Goal: Task Accomplishment & Management: Use online tool/utility

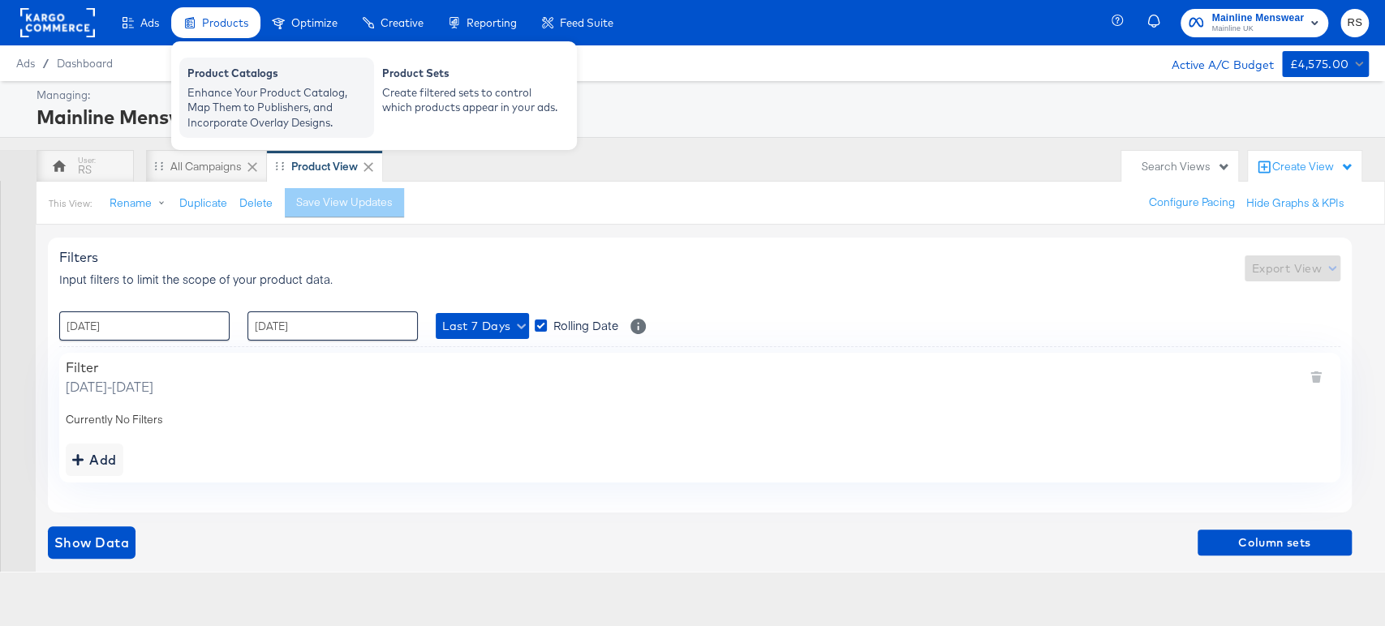
click at [278, 115] on div "Enhance Your Product Catalog, Map Them to Publishers, and Incorporate Overlay D…" at bounding box center [276, 107] width 178 height 45
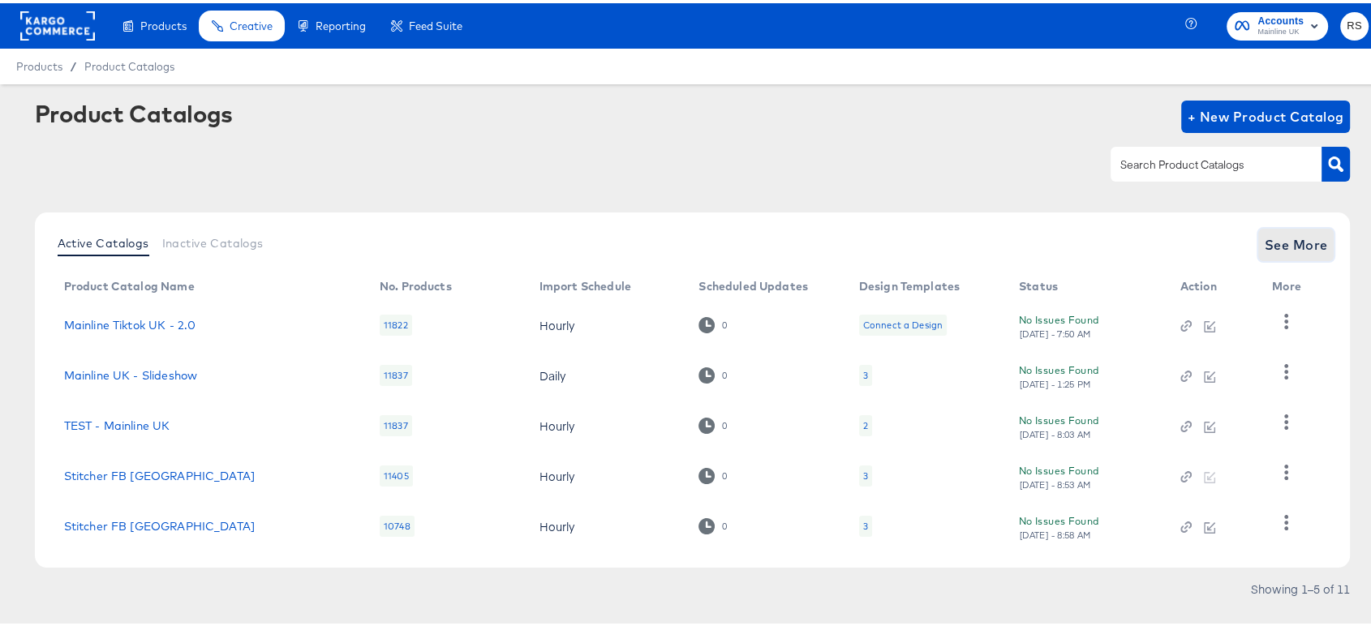
click at [1265, 243] on span "See More" at bounding box center [1296, 241] width 63 height 23
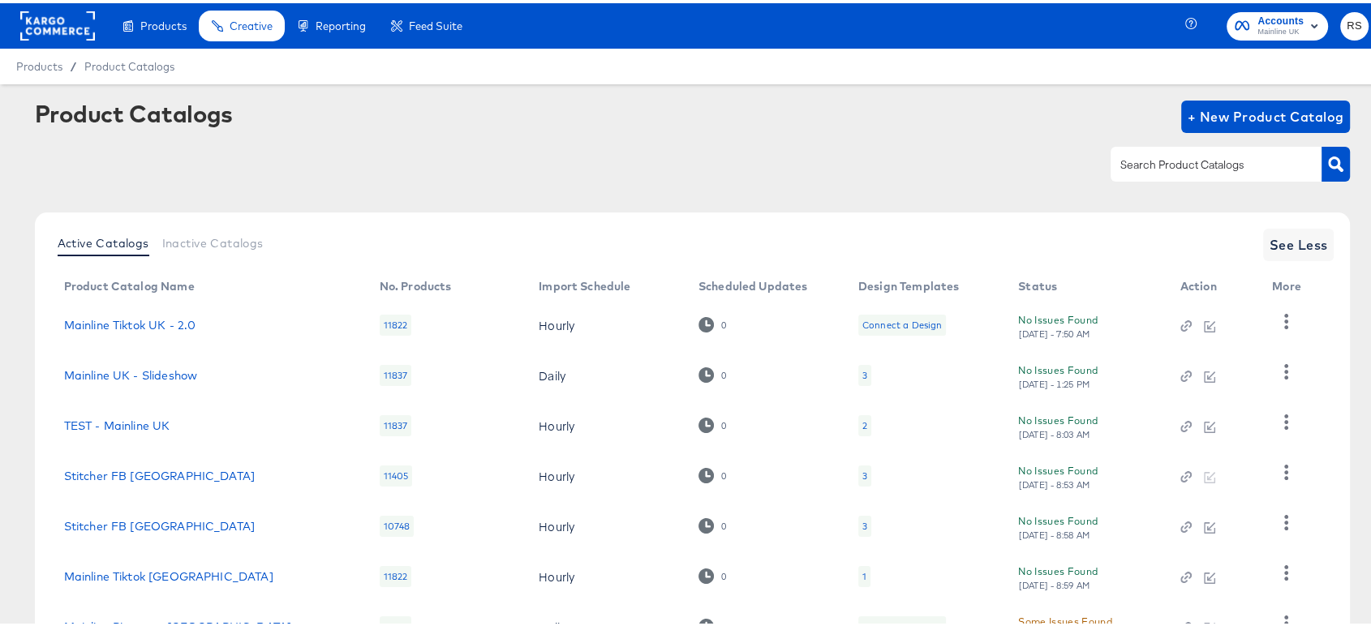
scroll to position [240, 0]
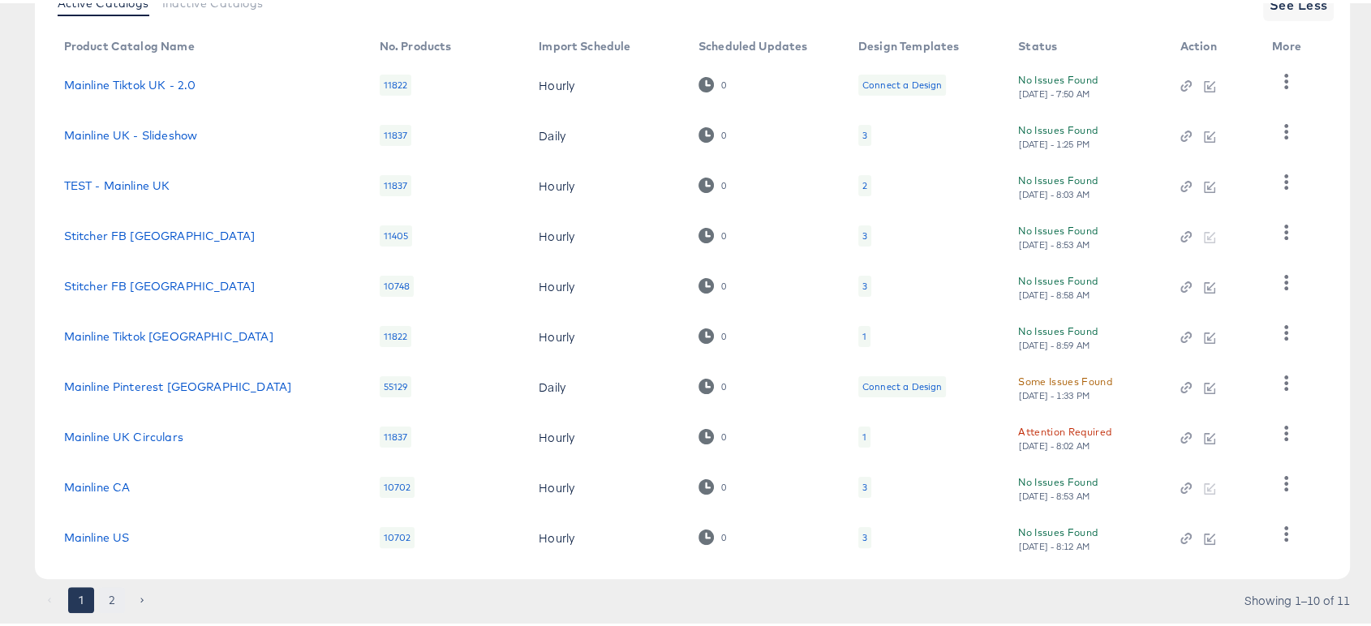
click at [103, 599] on button "2" at bounding box center [112, 597] width 26 height 26
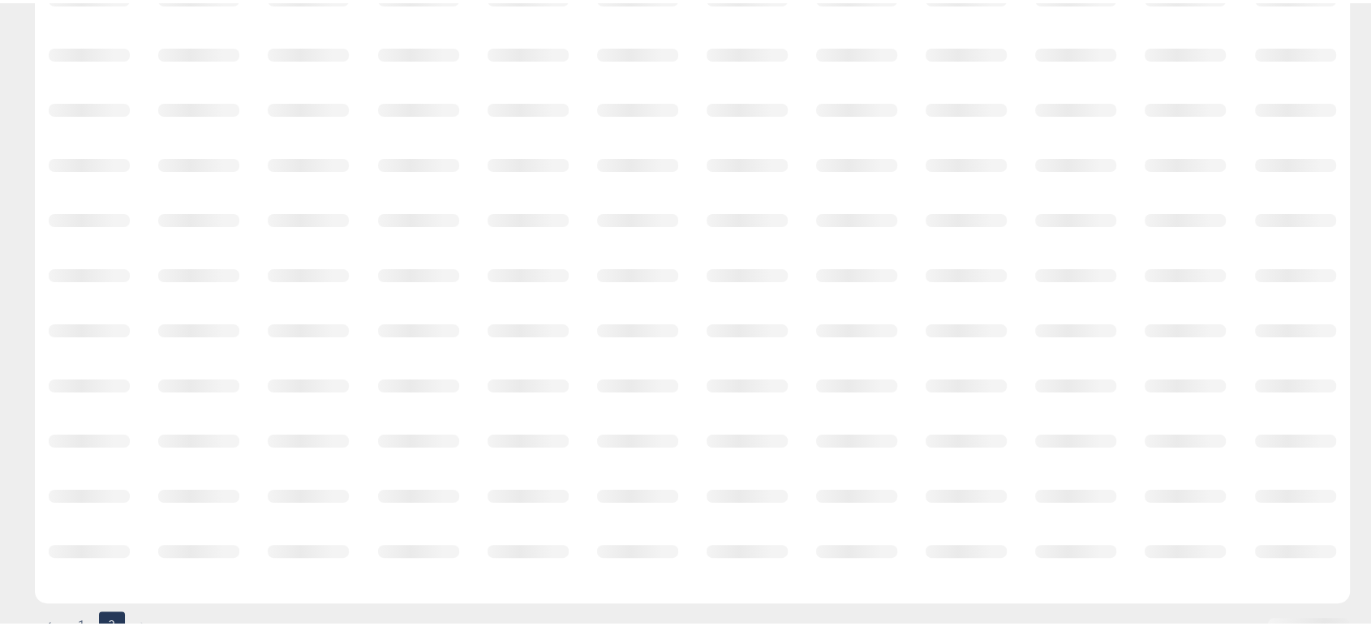
scroll to position [0, 0]
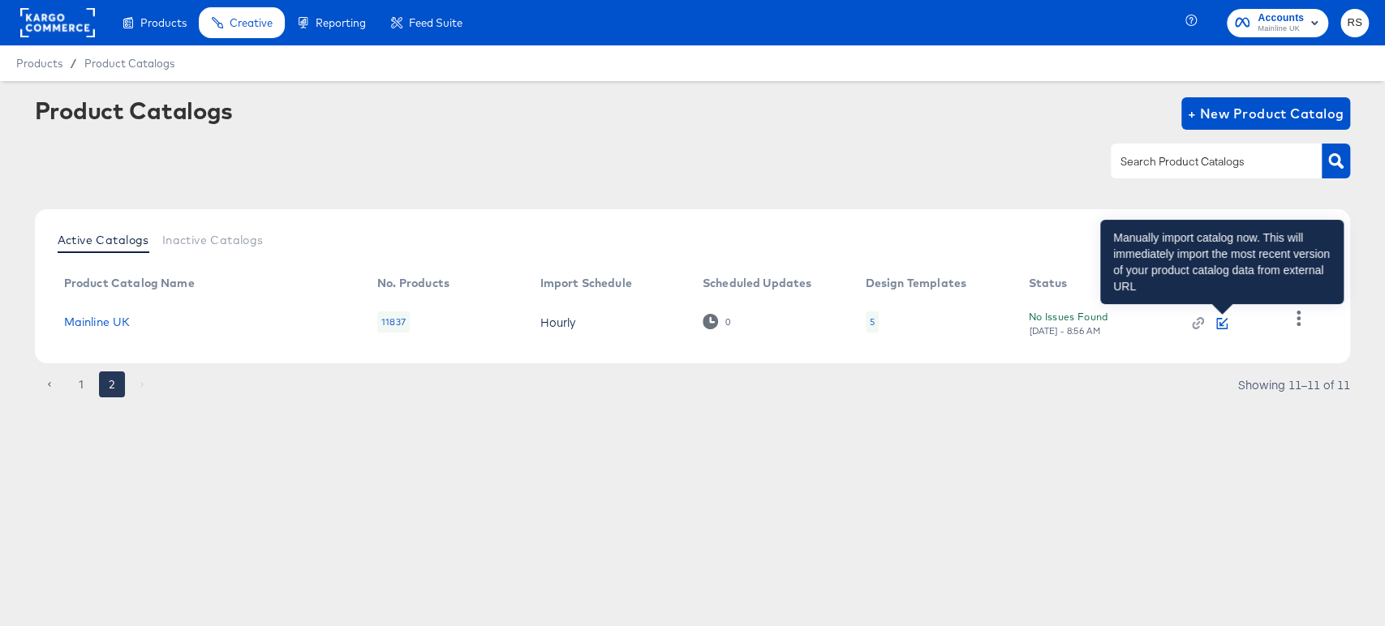
click at [1224, 319] on icon "button" at bounding box center [1221, 323] width 11 height 11
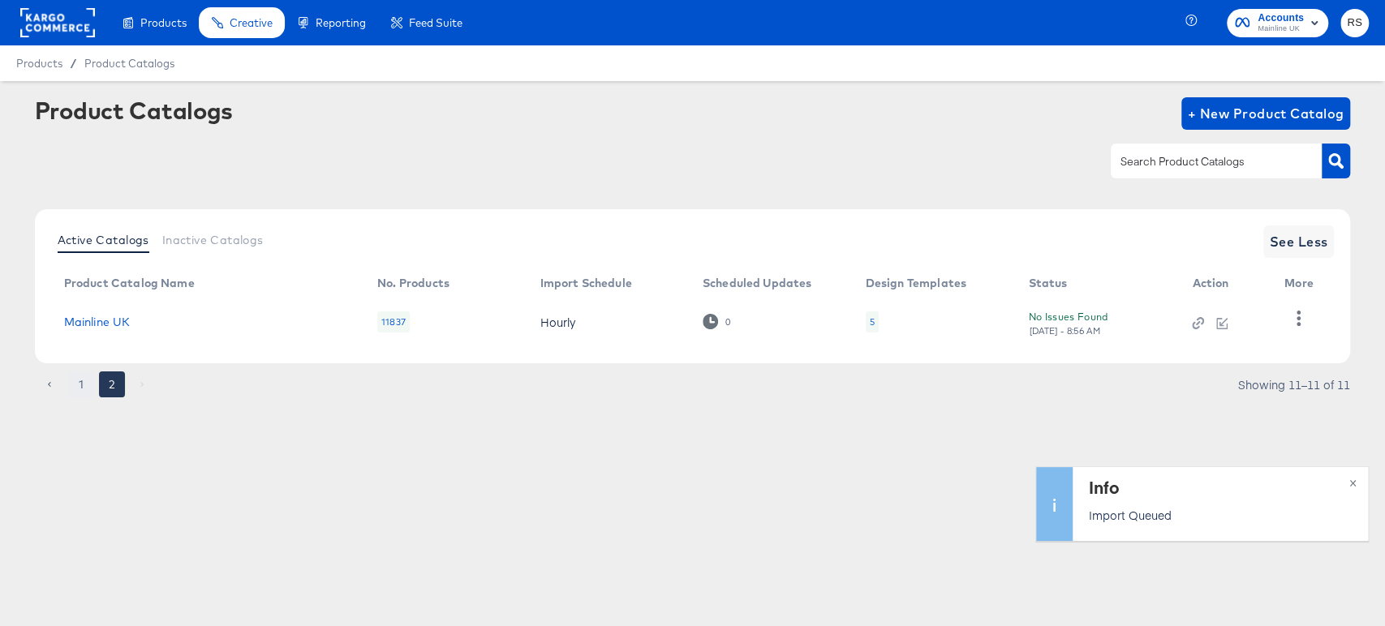
click at [82, 381] on button "1" at bounding box center [81, 385] width 26 height 26
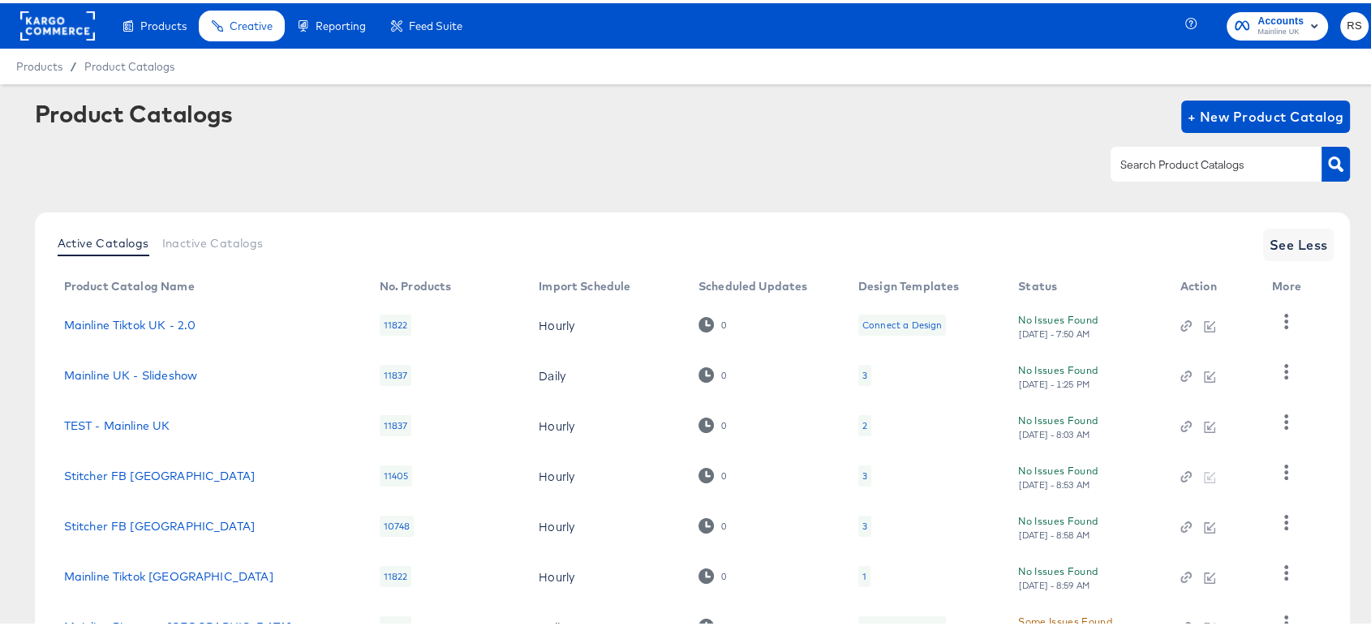
scroll to position [280, 0]
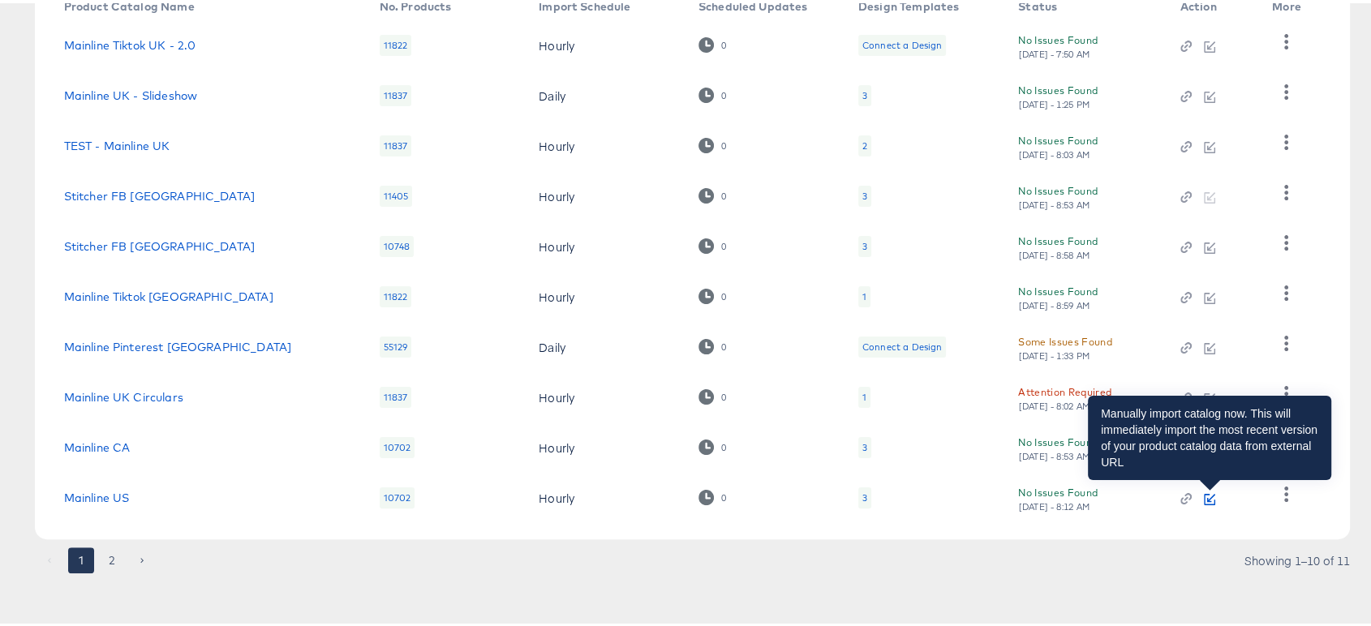
click at [1210, 492] on icon "button" at bounding box center [1209, 496] width 11 height 11
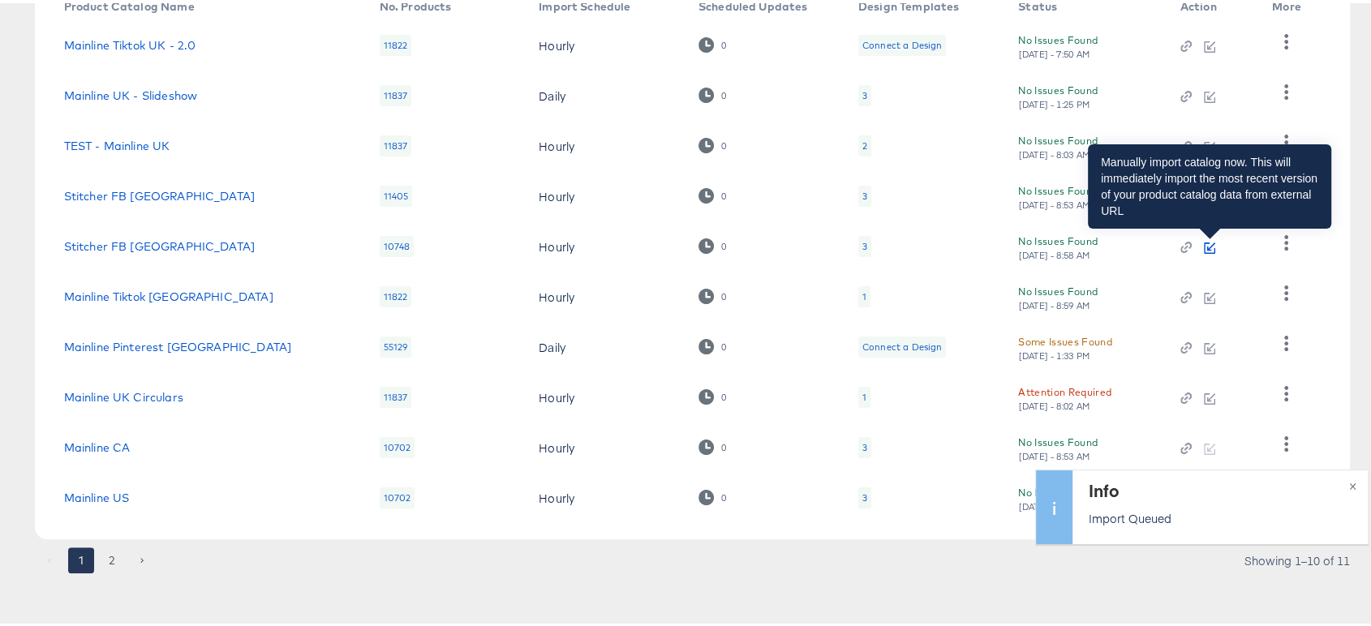
click at [1209, 243] on icon "button" at bounding box center [1211, 243] width 8 height 8
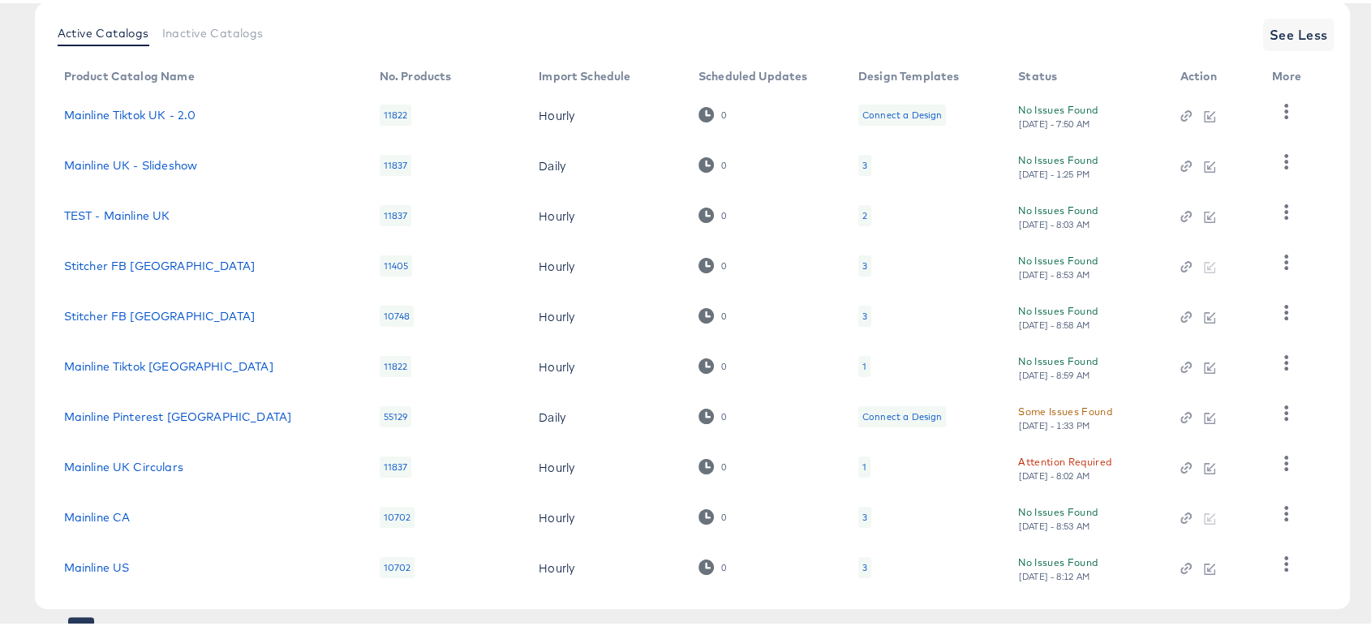
scroll to position [208, 0]
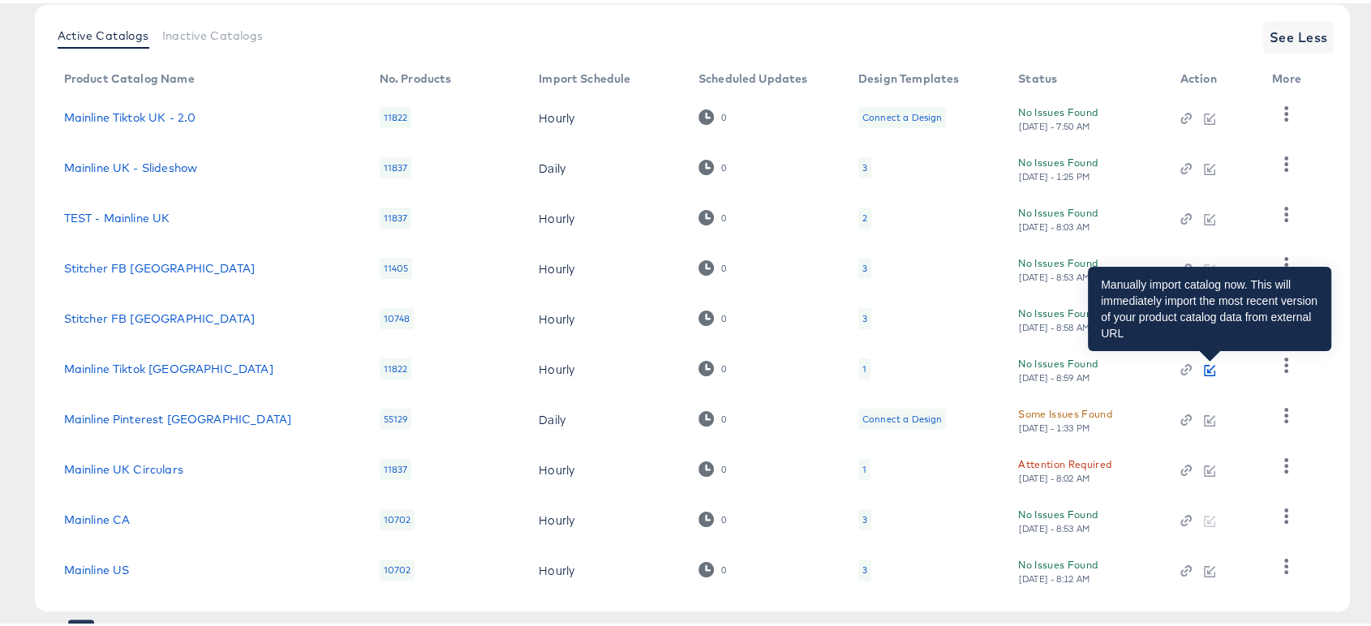
click at [1207, 362] on icon "button" at bounding box center [1209, 367] width 11 height 11
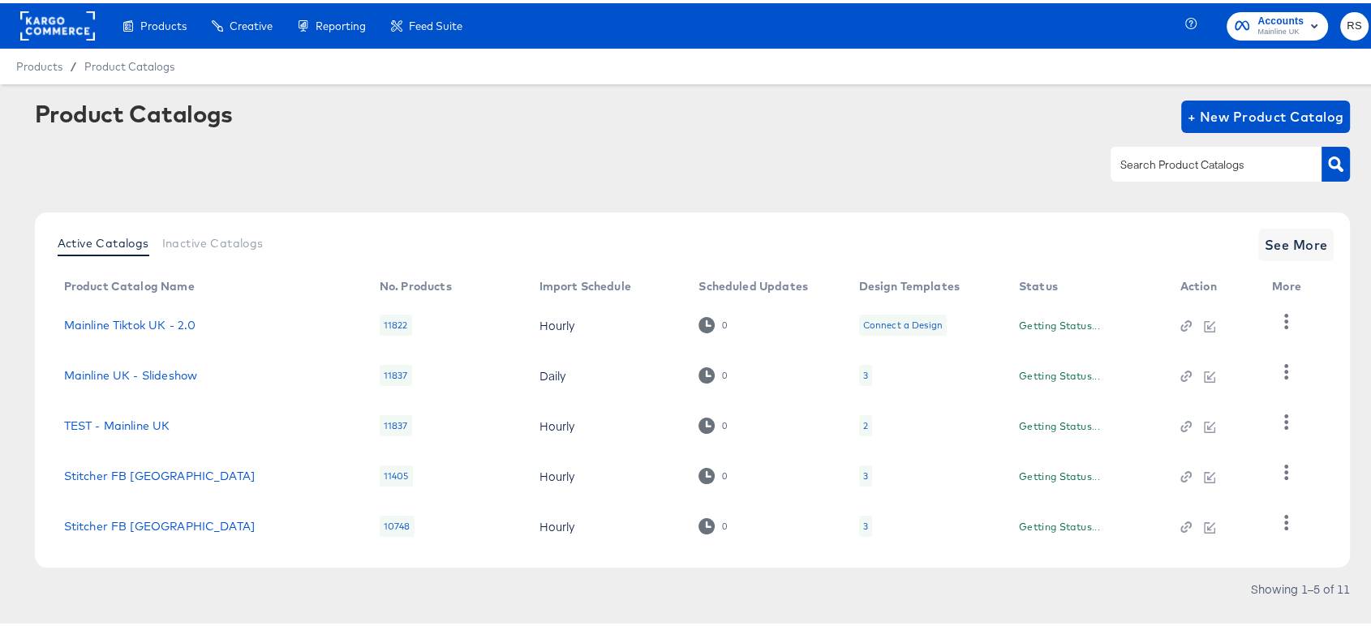
scroll to position [28, 0]
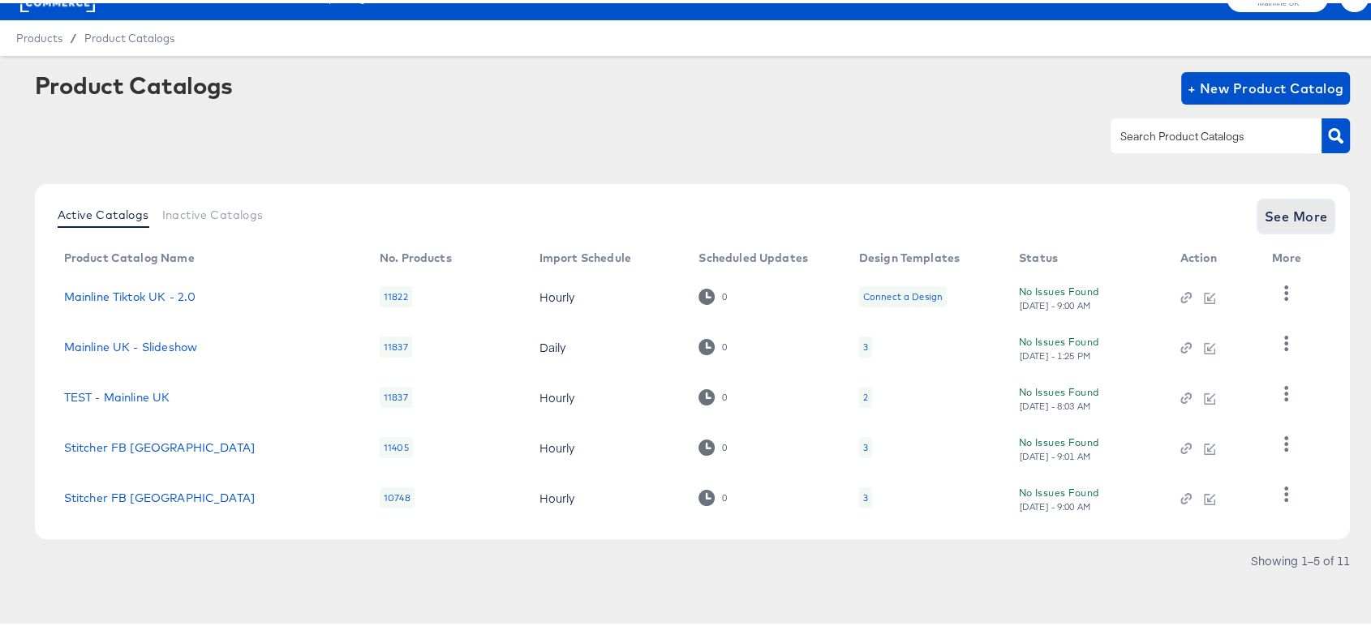
click at [1274, 210] on span "See More" at bounding box center [1296, 213] width 63 height 23
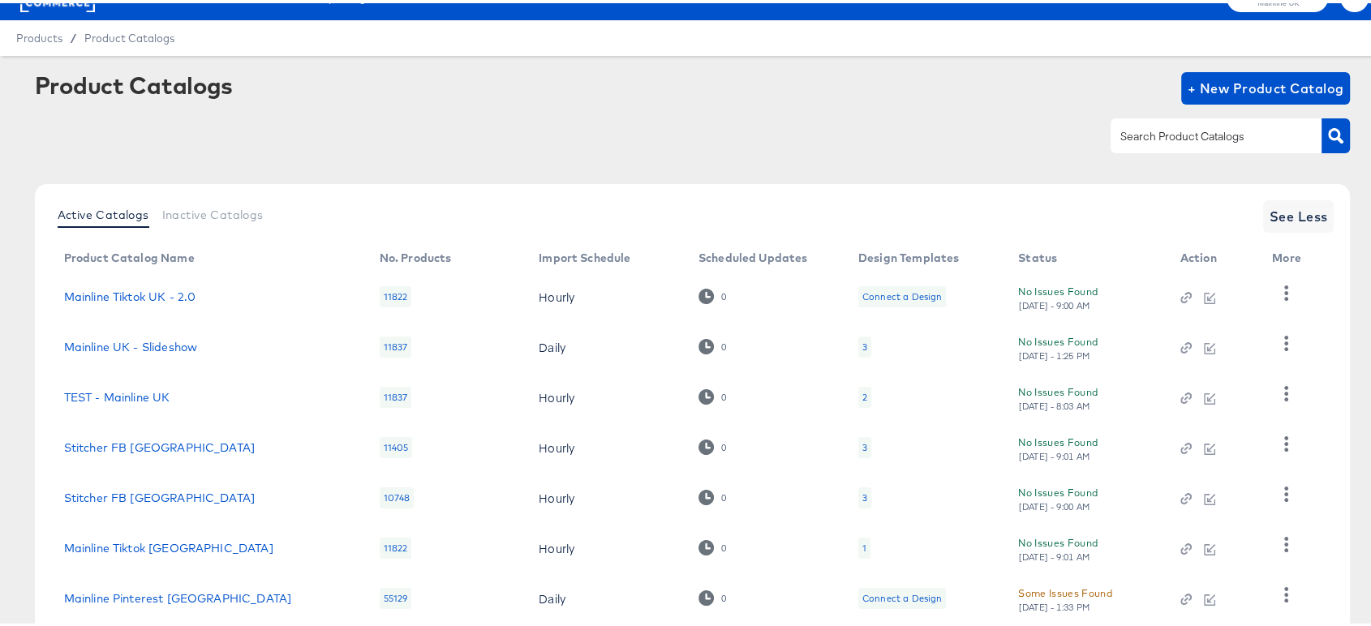
scroll to position [280, 0]
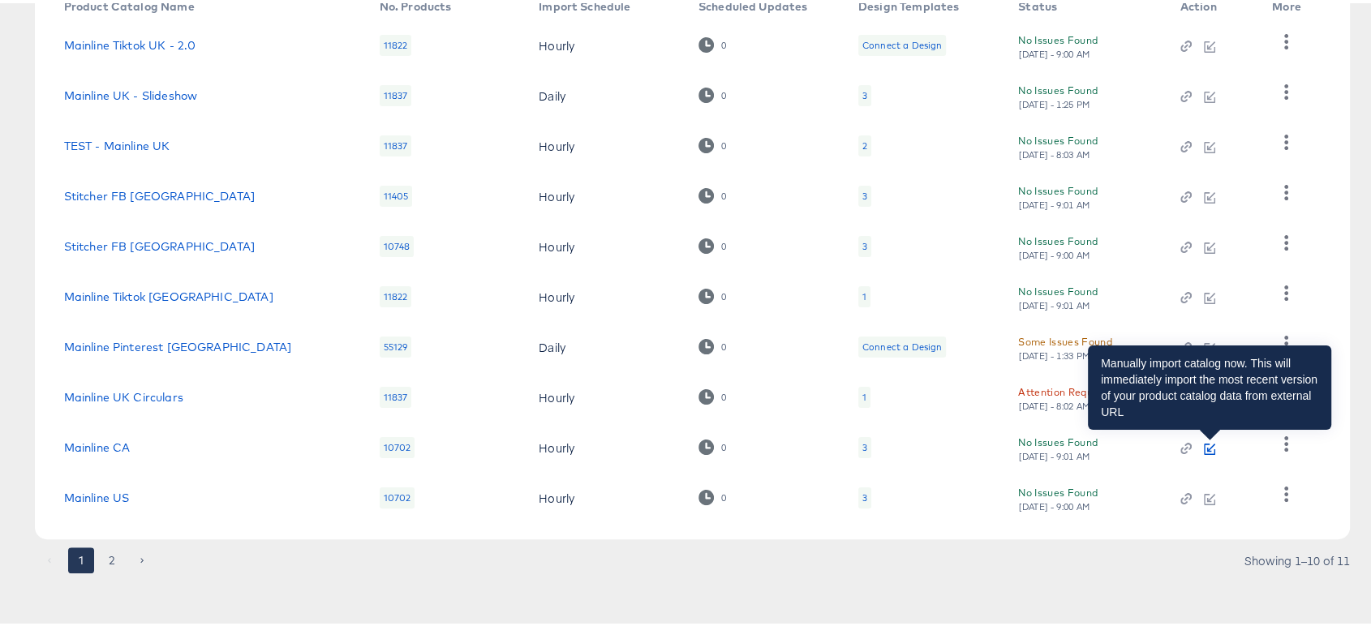
click at [1207, 446] on icon "button" at bounding box center [1211, 445] width 8 height 8
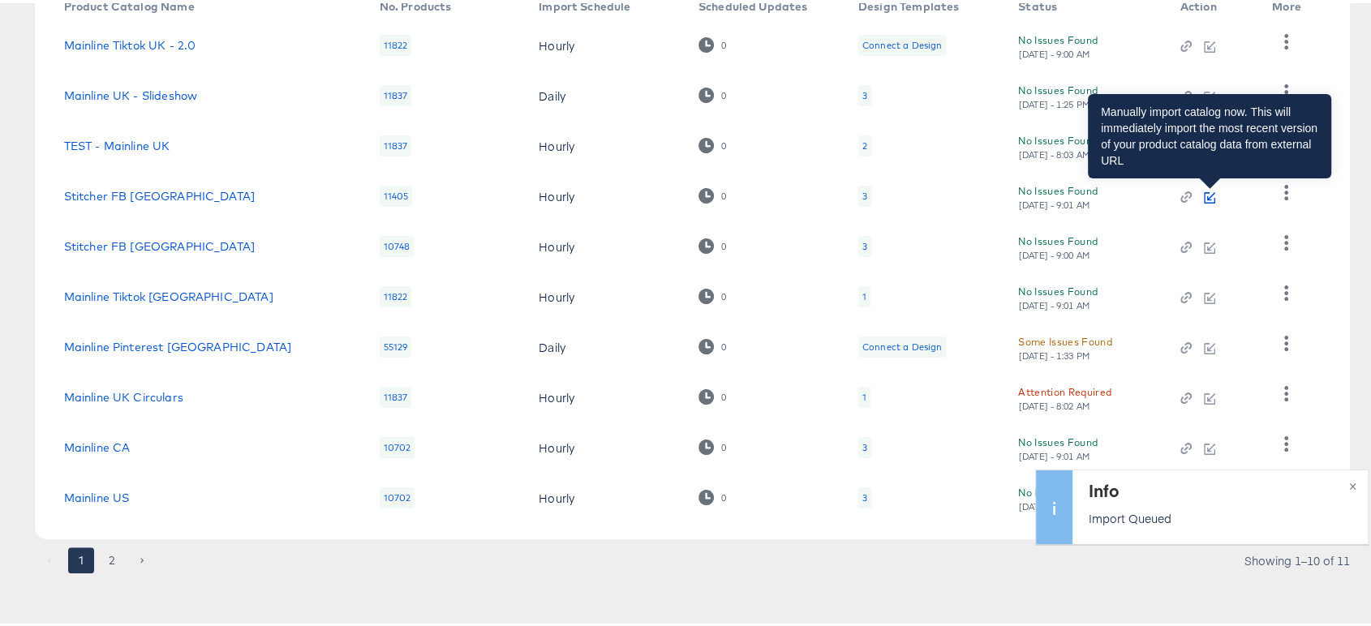
click at [1213, 191] on icon "button" at bounding box center [1209, 194] width 11 height 11
